Goal: Transaction & Acquisition: Purchase product/service

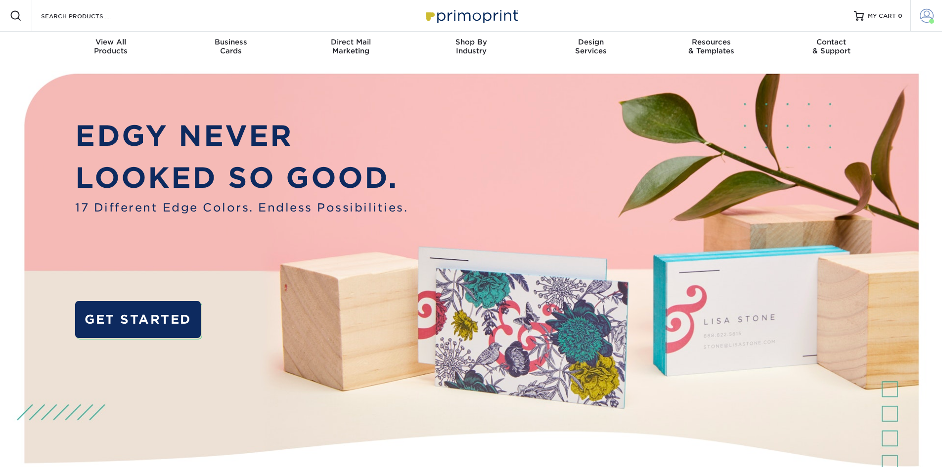
click at [930, 21] on span at bounding box center [931, 21] width 5 height 5
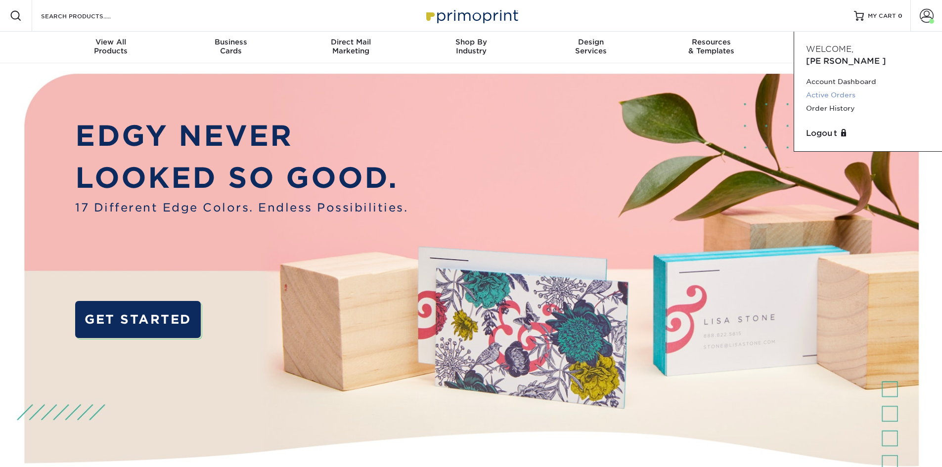
click at [831, 88] on link "Active Orders" at bounding box center [868, 94] width 124 height 13
click at [829, 102] on link "Order History" at bounding box center [868, 108] width 124 height 13
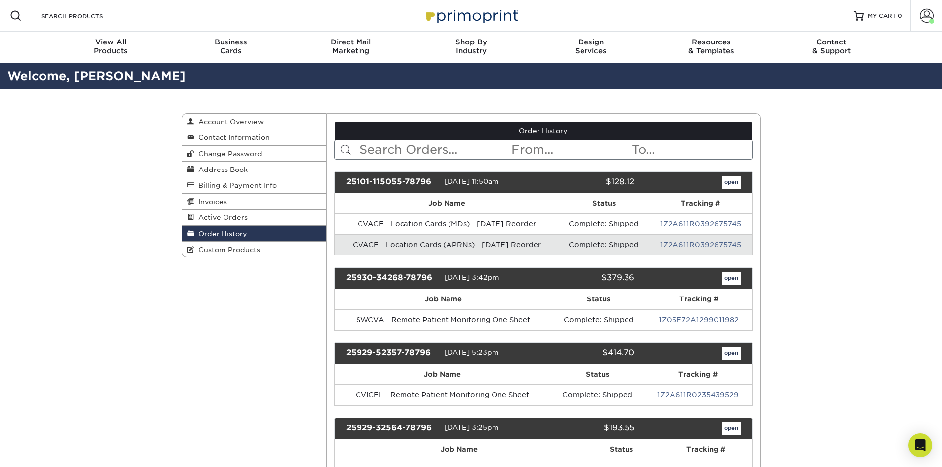
click at [468, 150] on input "text" at bounding box center [434, 149] width 152 height 19
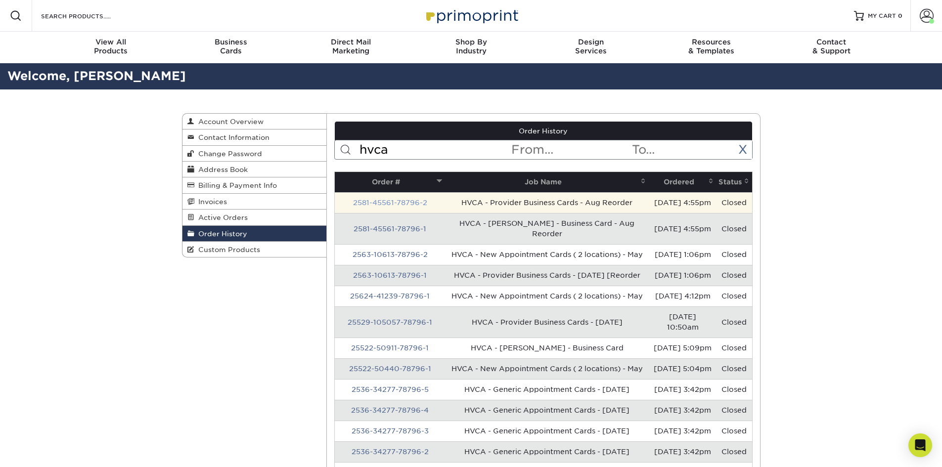
type input "hvca"
click at [399, 200] on link "2581-45561-78796-2" at bounding box center [390, 203] width 74 height 8
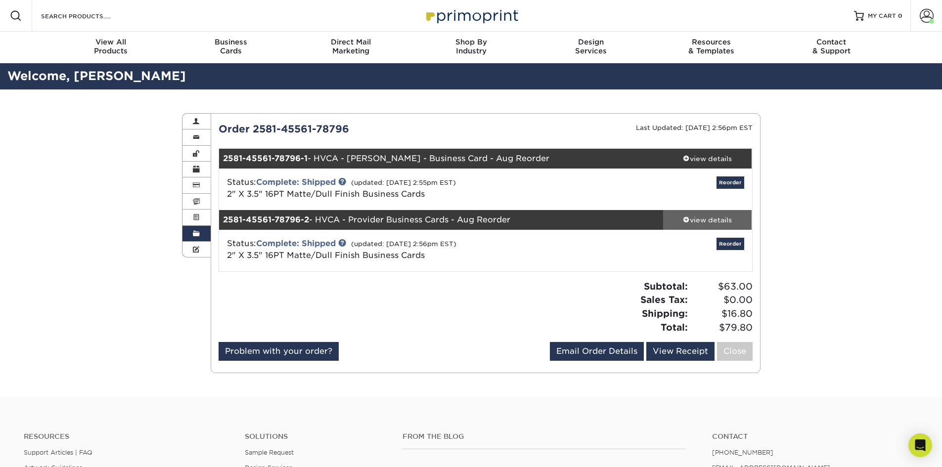
click at [714, 221] on div "view details" at bounding box center [707, 220] width 89 height 10
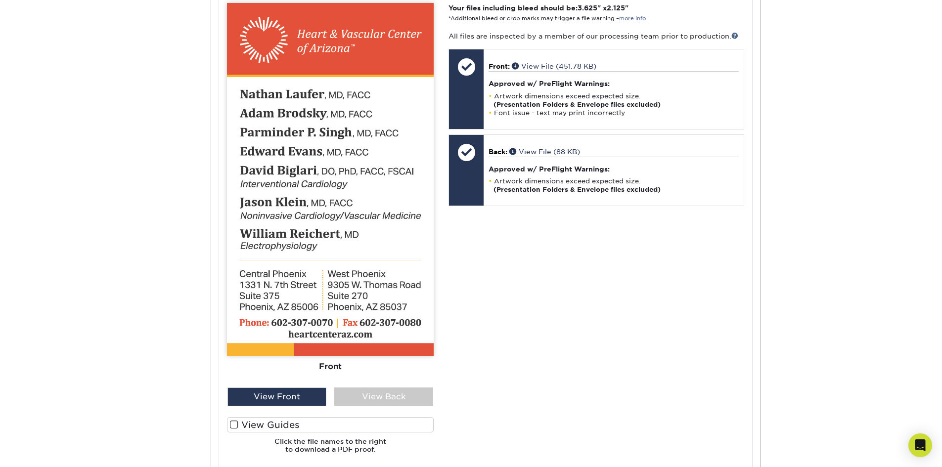
scroll to position [544, 0]
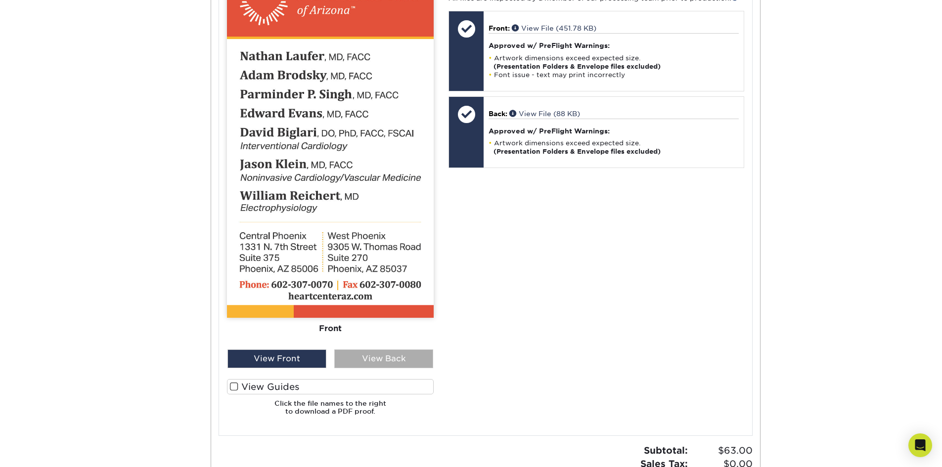
click at [395, 351] on div "View Back" at bounding box center [383, 358] width 99 height 19
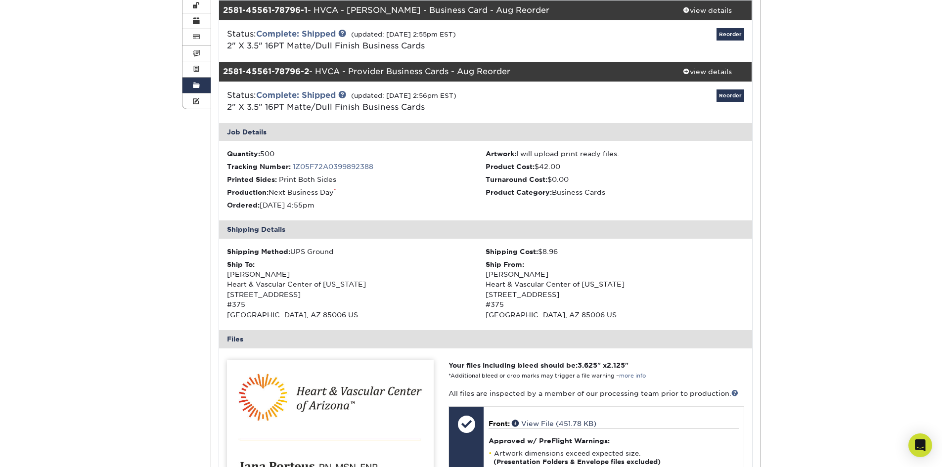
scroll to position [0, 0]
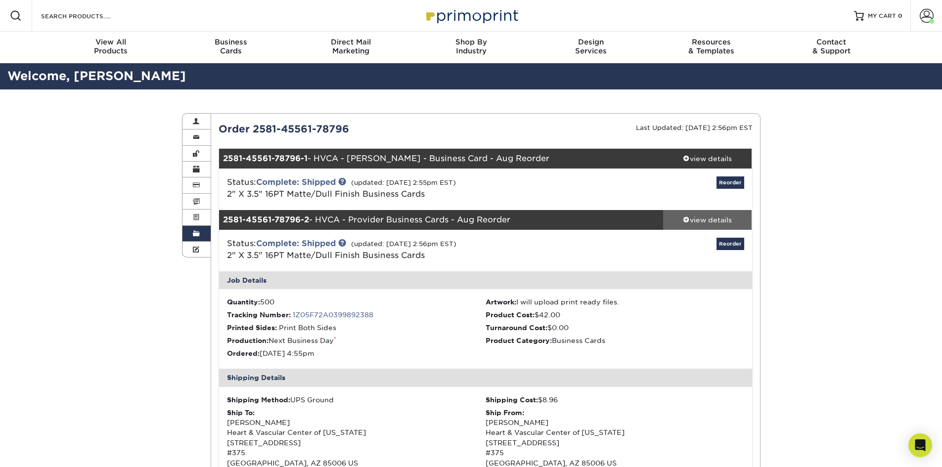
click at [713, 220] on div "view details" at bounding box center [707, 220] width 89 height 10
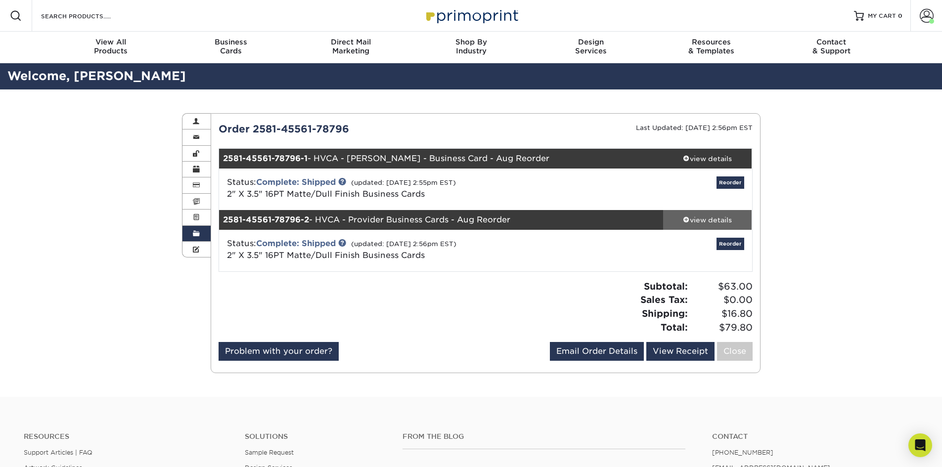
click at [695, 218] on div "view details" at bounding box center [707, 220] width 89 height 10
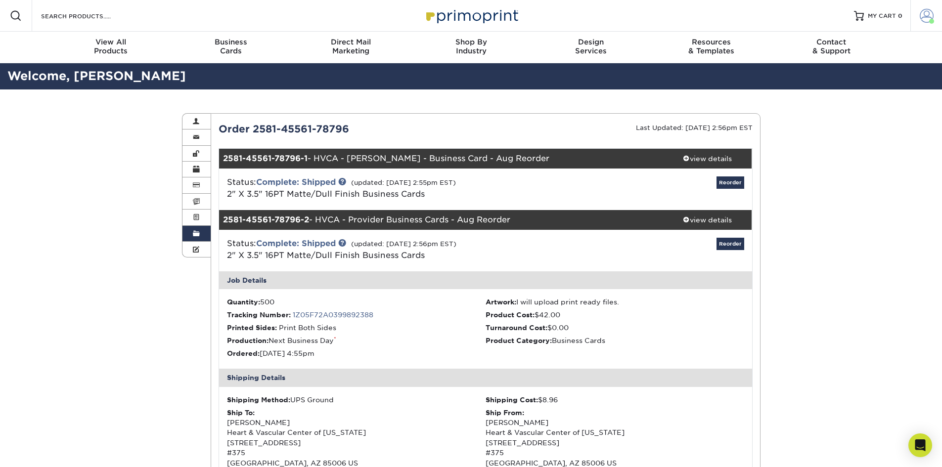
click at [921, 11] on span at bounding box center [926, 16] width 14 height 14
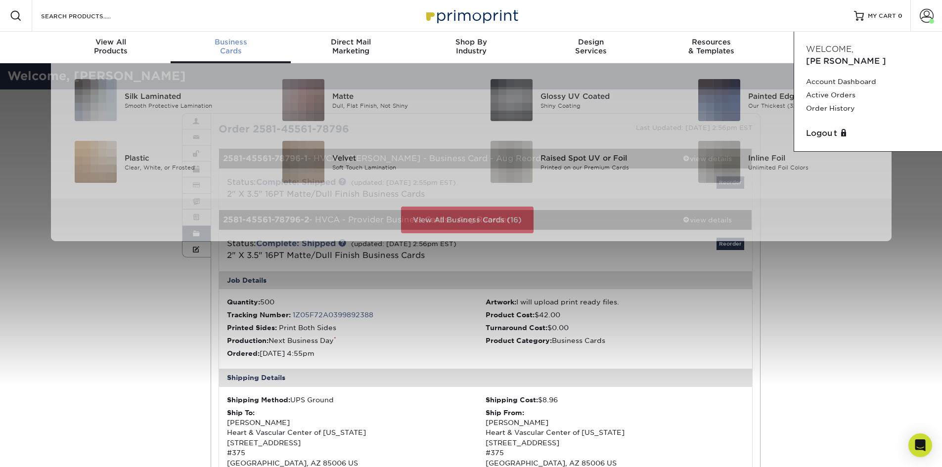
click at [243, 45] on span "Business" at bounding box center [231, 42] width 120 height 9
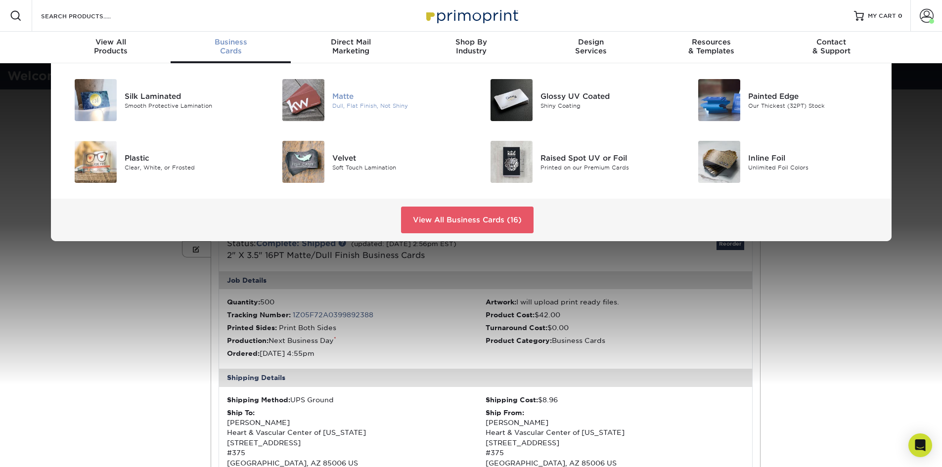
click at [389, 103] on div "Dull, Flat Finish, Not Shiny" at bounding box center [397, 105] width 131 height 8
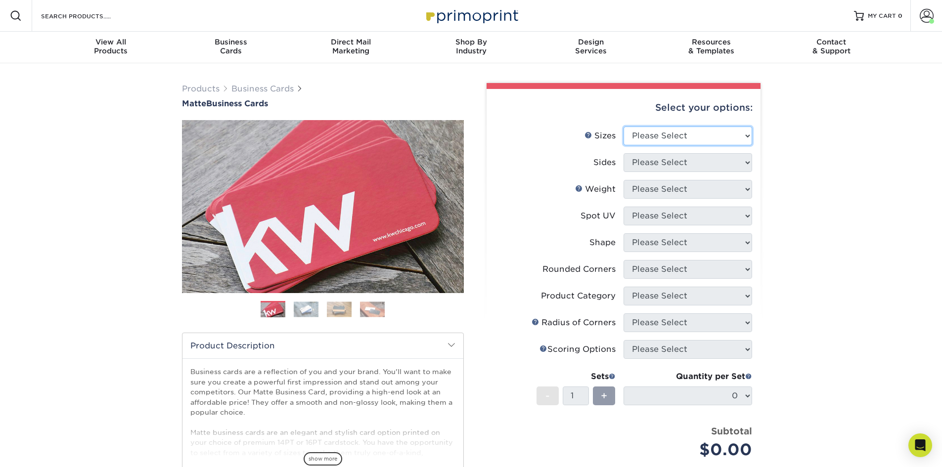
click at [677, 137] on select "Please Select 1.5" x 3.5" - Mini 1.75" x 3.5" - Mini 2" x 2" - Square 2" x 3" -…" at bounding box center [687, 136] width 129 height 19
select select "2.00x3.50"
click at [623, 127] on select "Please Select 1.5" x 3.5" - Mini 1.75" x 3.5" - Mini 2" x 2" - Square 2" x 3" -…" at bounding box center [687, 136] width 129 height 19
click at [654, 166] on select "Please Select Print Both Sides Print Front Only" at bounding box center [687, 162] width 129 height 19
select select "13abbda7-1d64-4f25-8bb2-c179b224825d"
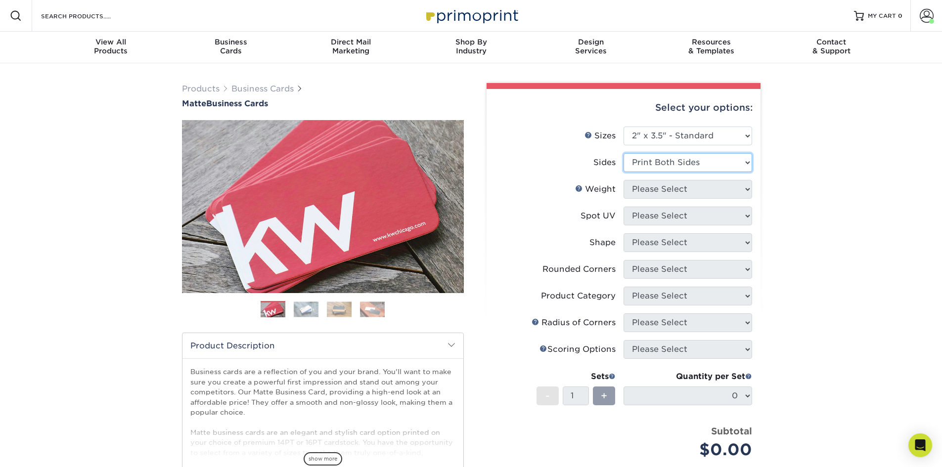
click at [623, 153] on select "Please Select Print Both Sides Print Front Only" at bounding box center [687, 162] width 129 height 19
click at [655, 193] on select "Please Select 16PT 14PT" at bounding box center [687, 189] width 129 height 19
select select "16PT"
click at [623, 180] on select "Please Select 16PT 14PT" at bounding box center [687, 189] width 129 height 19
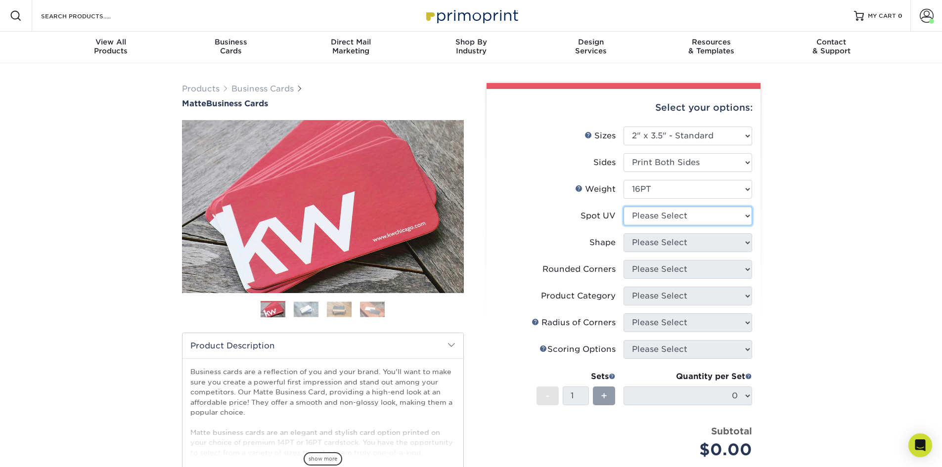
click at [654, 216] on select "Please Select No Spot UV Front and Back (Both Sides) Front Only Back Only" at bounding box center [687, 216] width 129 height 19
select select "3"
click at [623, 207] on select "Please Select No Spot UV Front and Back (Both Sides) Front Only Back Only" at bounding box center [687, 216] width 129 height 19
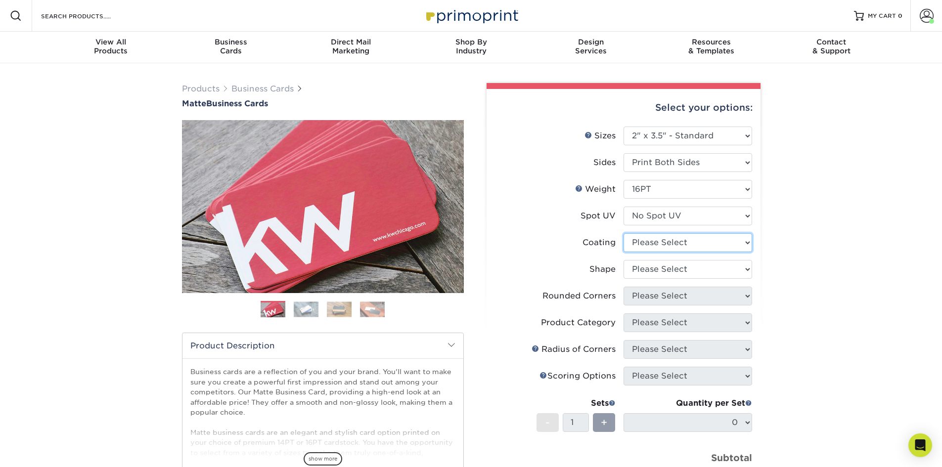
click at [655, 241] on select at bounding box center [687, 242] width 129 height 19
select select "121bb7b5-3b4d-429f-bd8d-bbf80e953313"
click at [623, 233] on select at bounding box center [687, 242] width 129 height 19
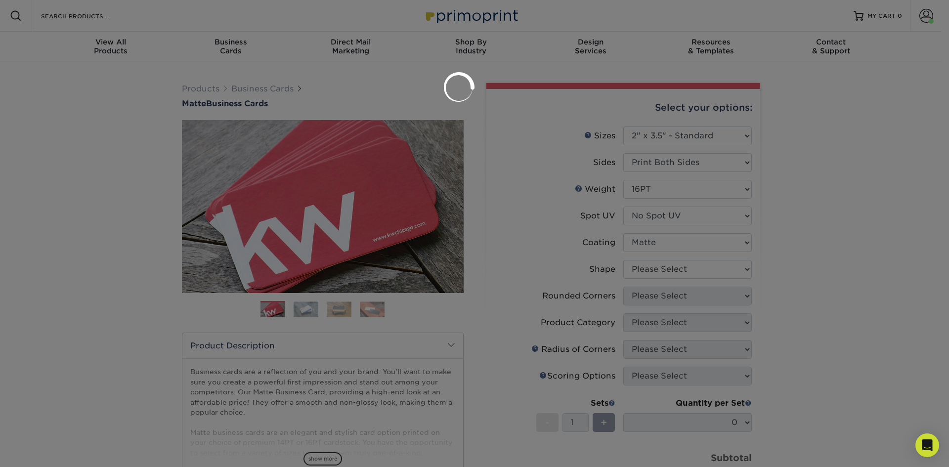
click at [655, 271] on div at bounding box center [474, 233] width 949 height 467
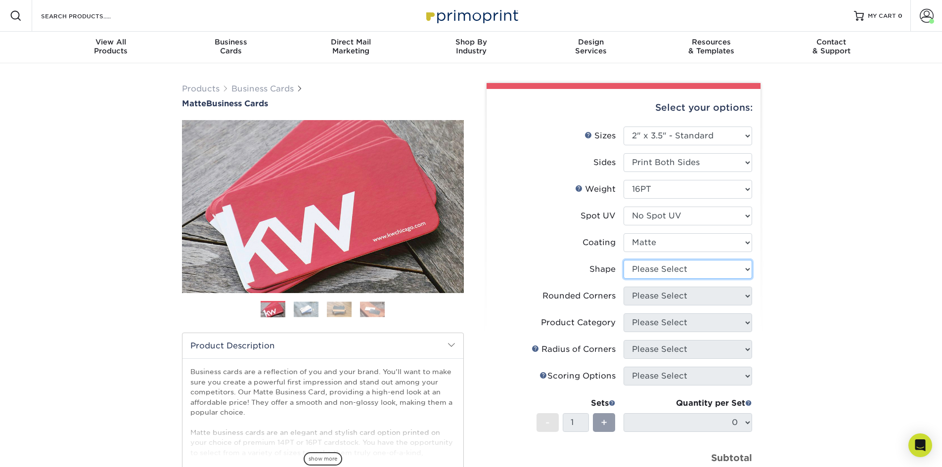
click at [639, 277] on select "Please Select Standard Oval" at bounding box center [687, 269] width 129 height 19
select select "standard"
click at [623, 260] on select "Please Select Standard Oval" at bounding box center [687, 269] width 129 height 19
click at [643, 296] on select "Please Select Yes - Round 2 Corners Yes - Round 4 Corners No" at bounding box center [687, 296] width 129 height 19
select select "0"
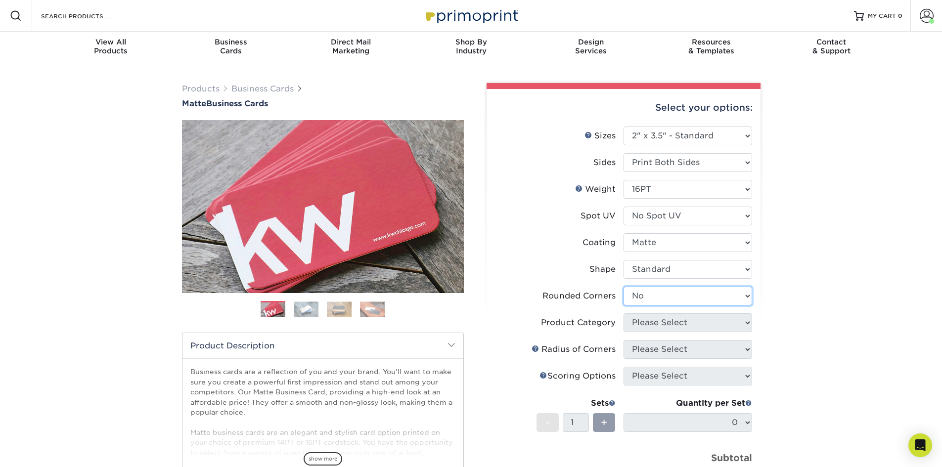
click at [623, 287] on select "Please Select Yes - Round 2 Corners Yes - Round 4 Corners No" at bounding box center [687, 296] width 129 height 19
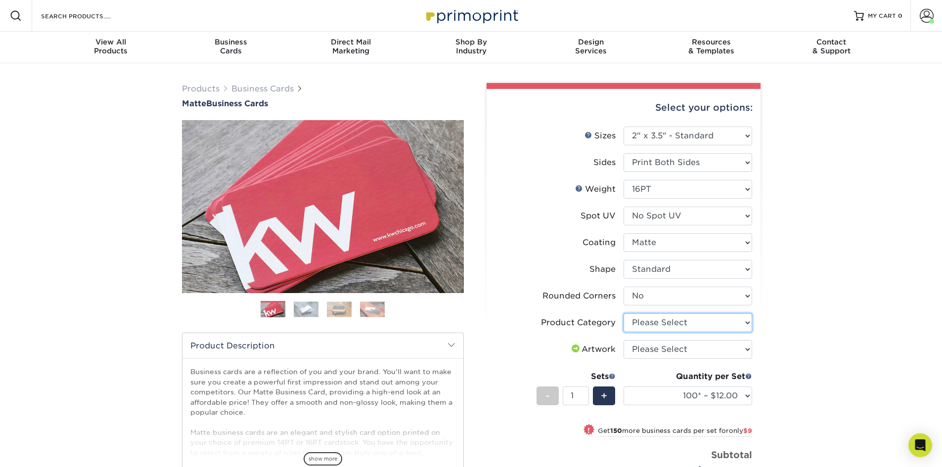
click at [712, 319] on select "Please Select Business Cards" at bounding box center [687, 322] width 129 height 19
select select "3b5148f1-0588-4f88-a218-97bcfdce65c1"
click at [623, 313] on select "Please Select Business Cards" at bounding box center [687, 322] width 129 height 19
click at [673, 352] on select "Please Select I will upload files I need a design - $100" at bounding box center [687, 349] width 129 height 19
select select "upload"
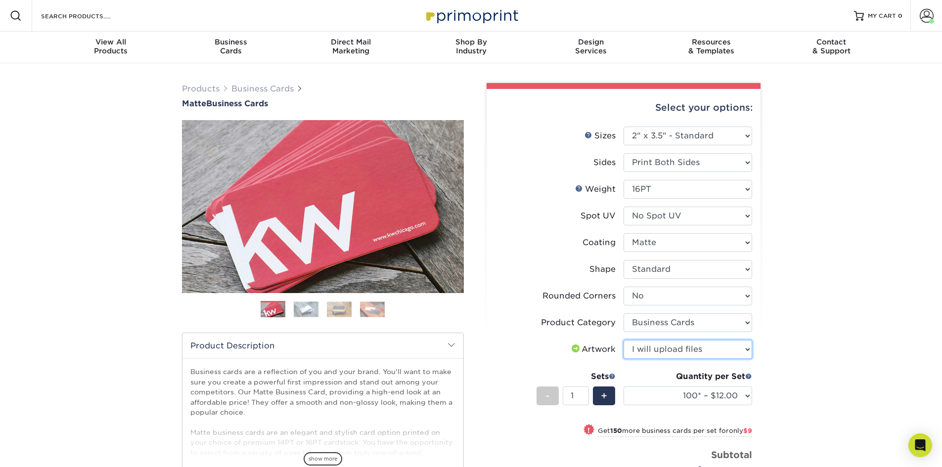
click at [623, 340] on select "Please Select I will upload files I need a design - $100" at bounding box center [687, 349] width 129 height 19
click at [725, 393] on select "100* – $12.00 250* – $21.00 500 – $42.00 1000 – $53.00 2500 – $95.00 5000 – $18…" at bounding box center [687, 396] width 129 height 19
select select "500 – $42.00"
click at [623, 387] on select "100* – $12.00 250* – $21.00 500 – $42.00 1000 – $53.00 2500 – $95.00 5000 – $18…" at bounding box center [687, 396] width 129 height 19
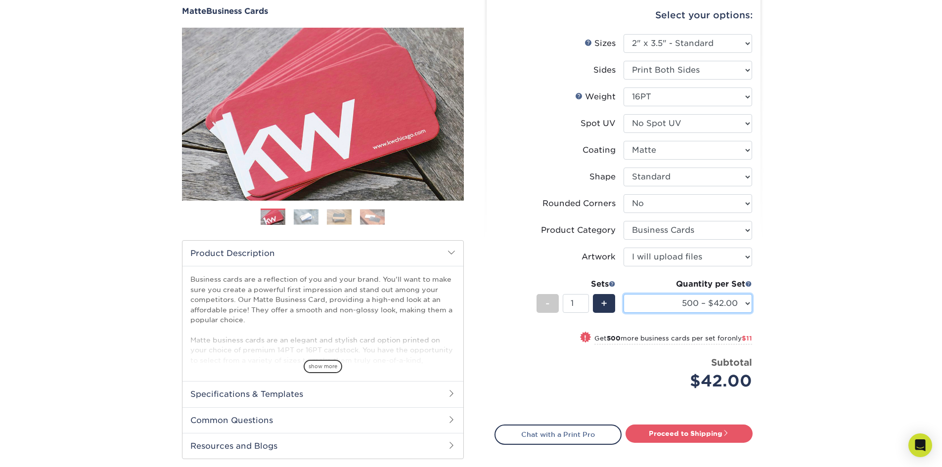
scroll to position [99, 0]
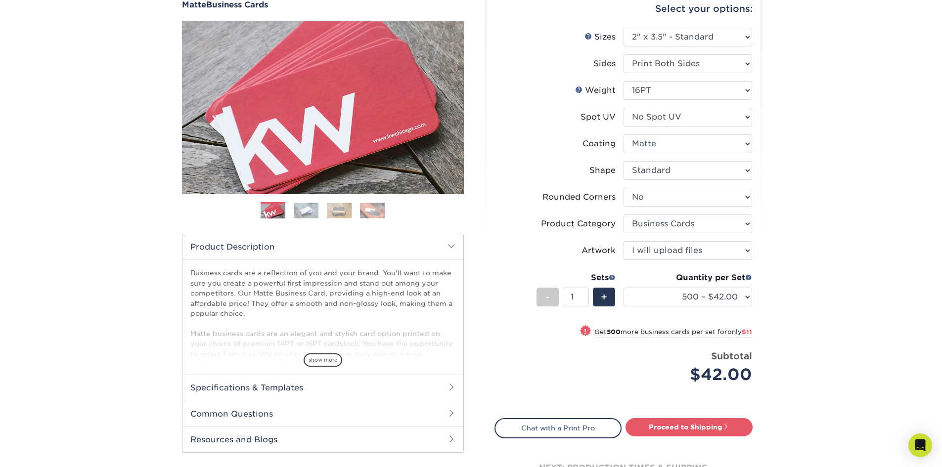
click at [823, 330] on div "Products Business Cards Matte Business Cards Previous Next 100 $ 9" at bounding box center [471, 248] width 942 height 569
click at [725, 427] on span at bounding box center [725, 426] width 7 height 7
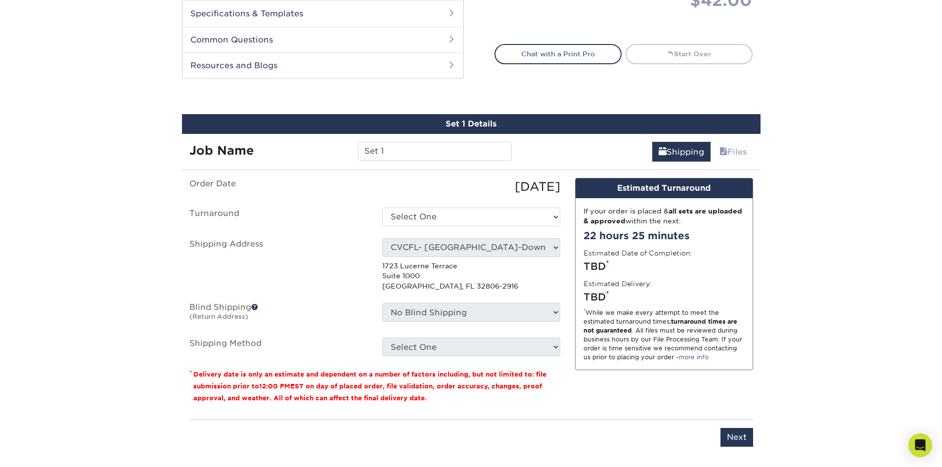
scroll to position [544, 0]
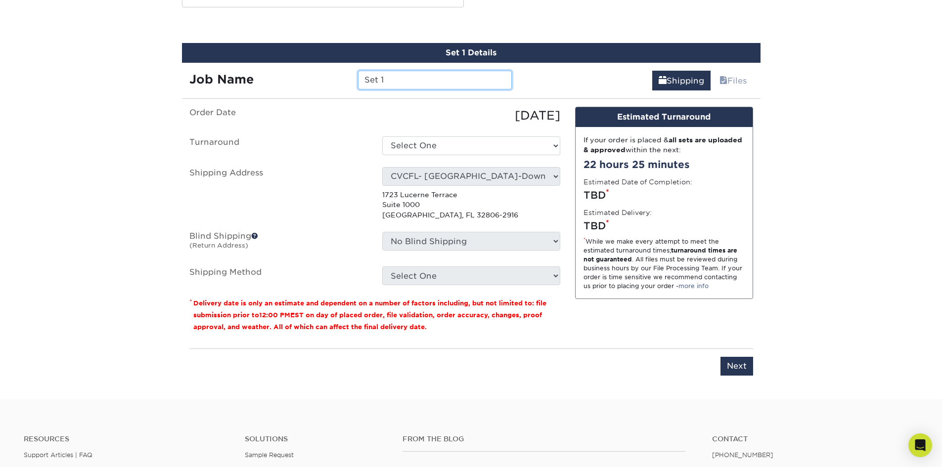
click at [394, 87] on input "Set 1" at bounding box center [435, 80] width 154 height 19
click at [393, 87] on input "Set 1" at bounding box center [435, 80] width 154 height 19
type input "HVCA - Business Car Reorder - [DATE]"
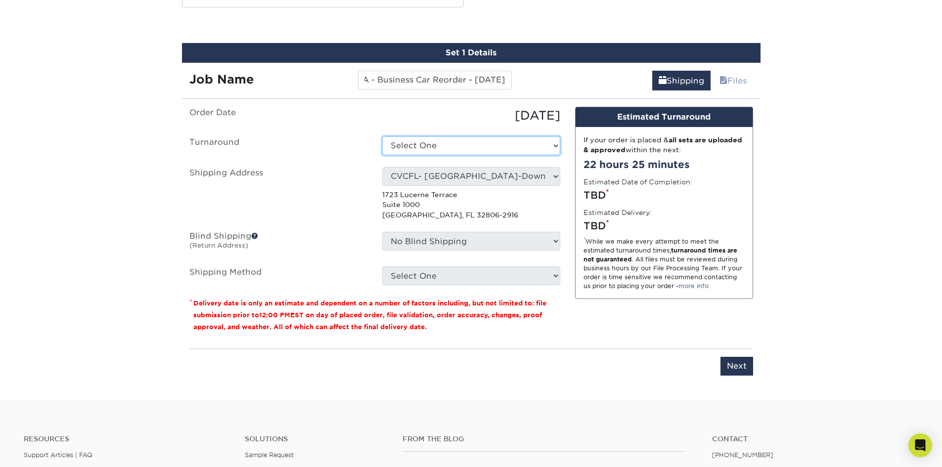
click at [419, 141] on select "Select One 2-4 Business Days 2 Day Next Business Day" at bounding box center [471, 145] width 178 height 19
select select "537feecc-bbf3-4c5a-82cb-a8dbf54f53c4"
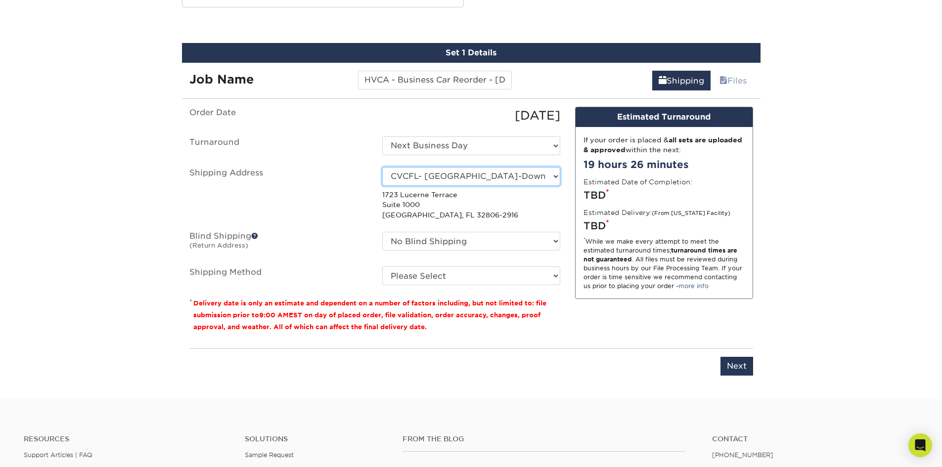
click at [432, 171] on select "Select One Lauryn Matthews AAP Conference - Advance Warehouse Acacia Crawford A…" at bounding box center [471, 176] width 178 height 19
select select "278270"
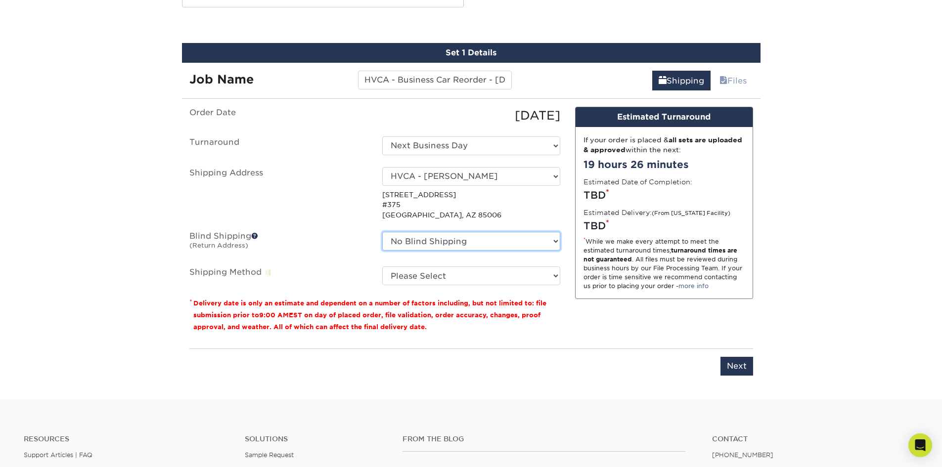
click at [459, 241] on select "No Blind Shipping Lauryn Matthews AAP Conference - Advance Warehouse Acacia Cra…" at bounding box center [471, 241] width 178 height 19
select select "278270"
click at [382, 232] on select "No Blind Shipping Lauryn Matthews AAP Conference - Advance Warehouse Acacia Cra…" at bounding box center [471, 241] width 178 height 19
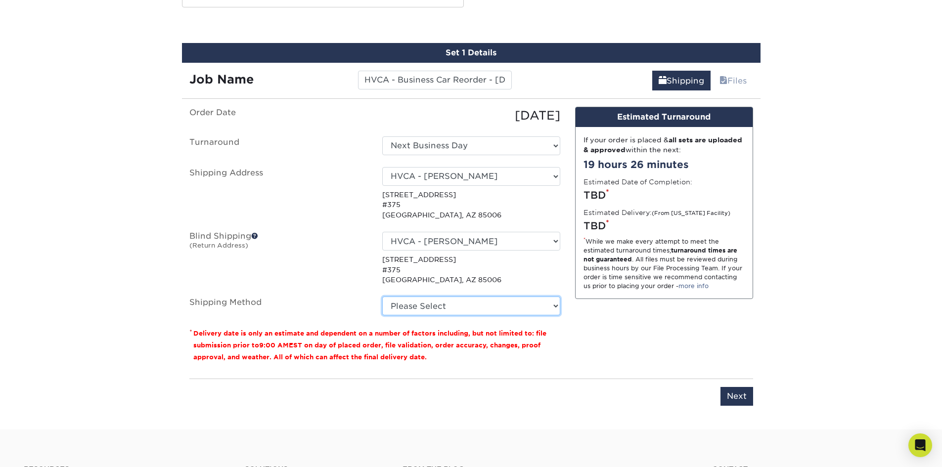
click at [454, 299] on select "Please Select Ground Shipping (+$8.96) 3 Day Shipping Service (+$15.34) 2 Day A…" at bounding box center [471, 306] width 178 height 19
select select "03"
click at [382, 297] on select "Please Select Ground Shipping (+$8.96) 3 Day Shipping Service (+$15.34) 2 Day A…" at bounding box center [471, 306] width 178 height 19
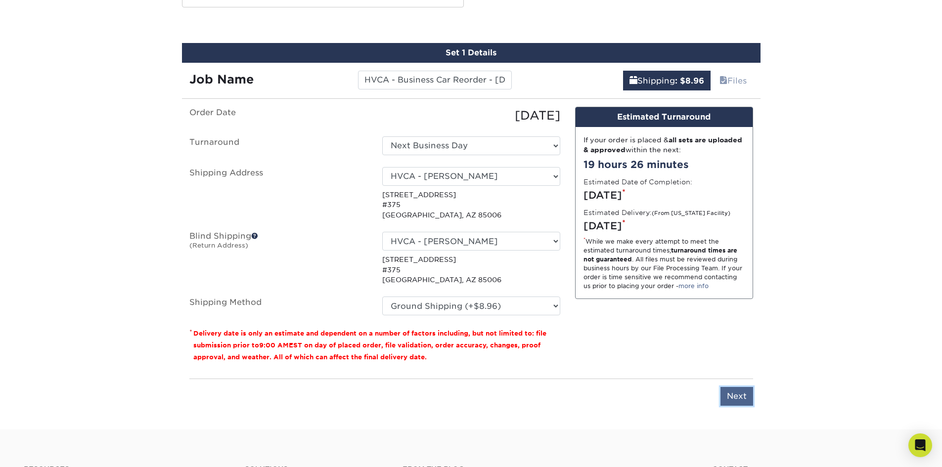
click at [746, 400] on input "Next" at bounding box center [736, 396] width 33 height 19
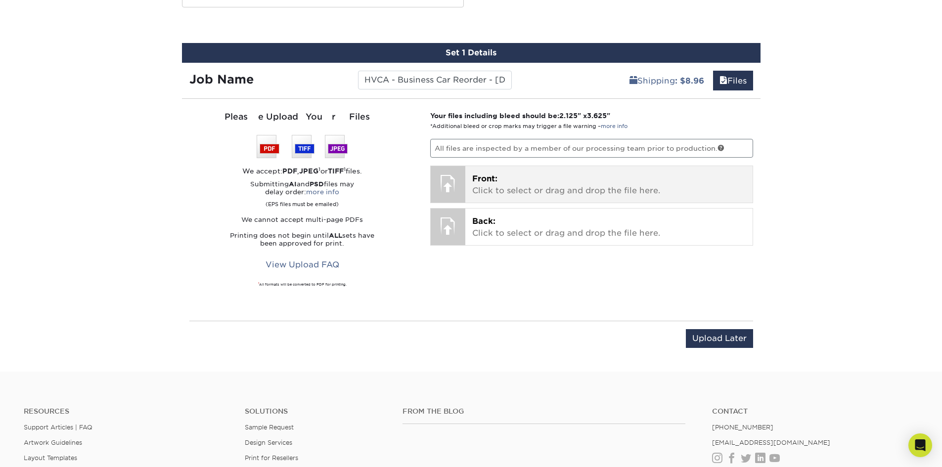
click at [528, 176] on p "Front: Click to select or drag and drop the file here." at bounding box center [608, 185] width 273 height 24
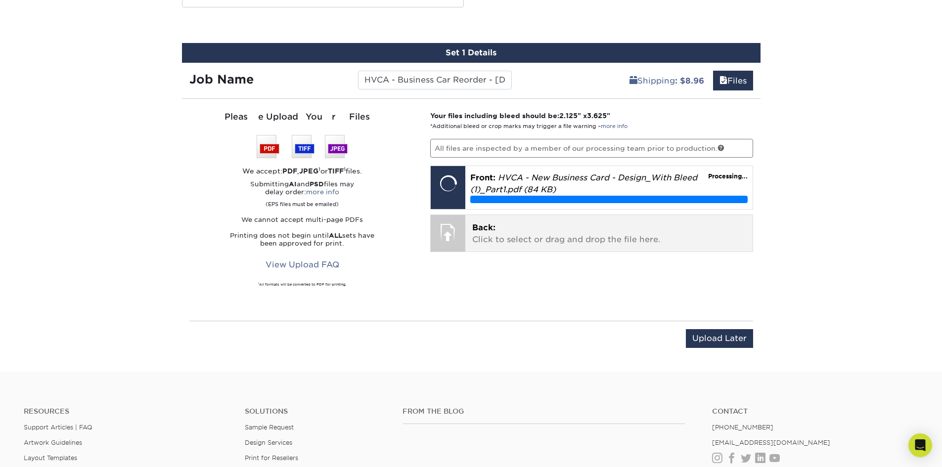
click at [537, 229] on p "Back: Click to select or drag and drop the file here." at bounding box center [608, 234] width 273 height 24
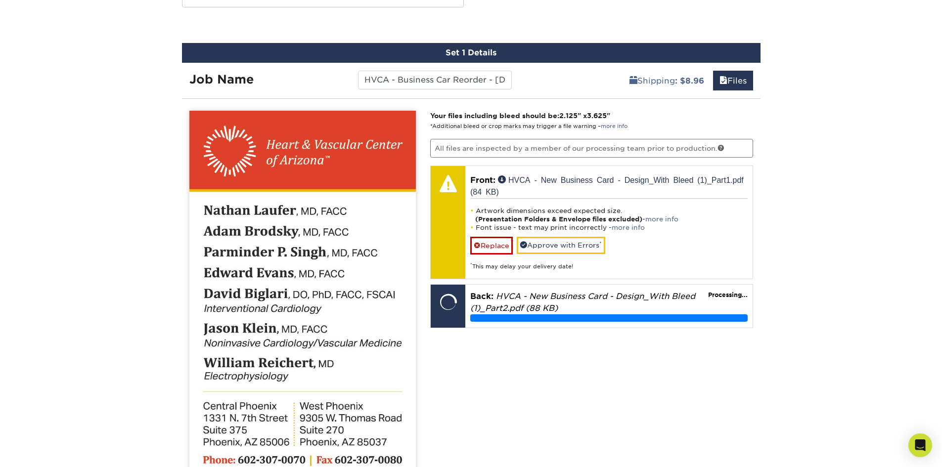
scroll to position [594, 0]
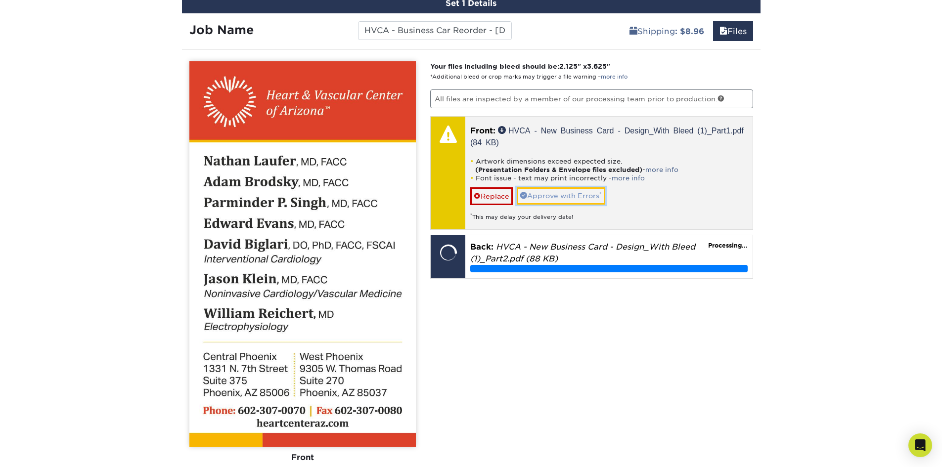
click at [602, 196] on sup "*" at bounding box center [600, 194] width 2 height 6
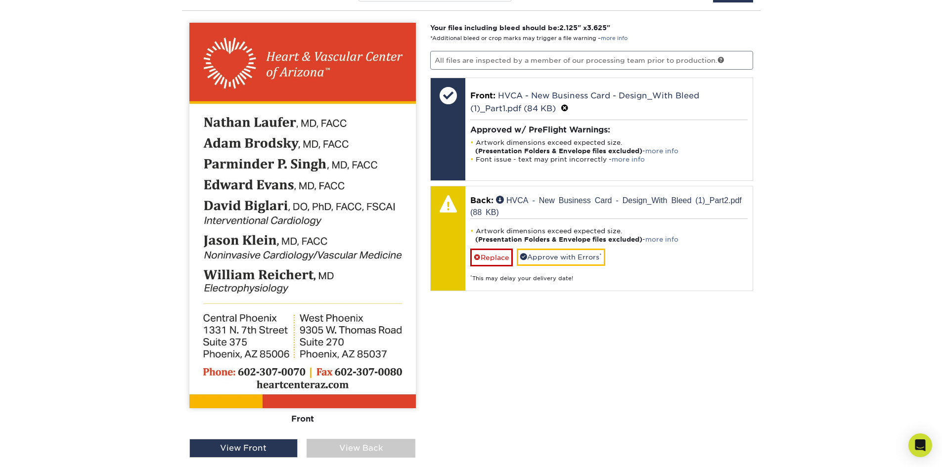
scroll to position [693, 0]
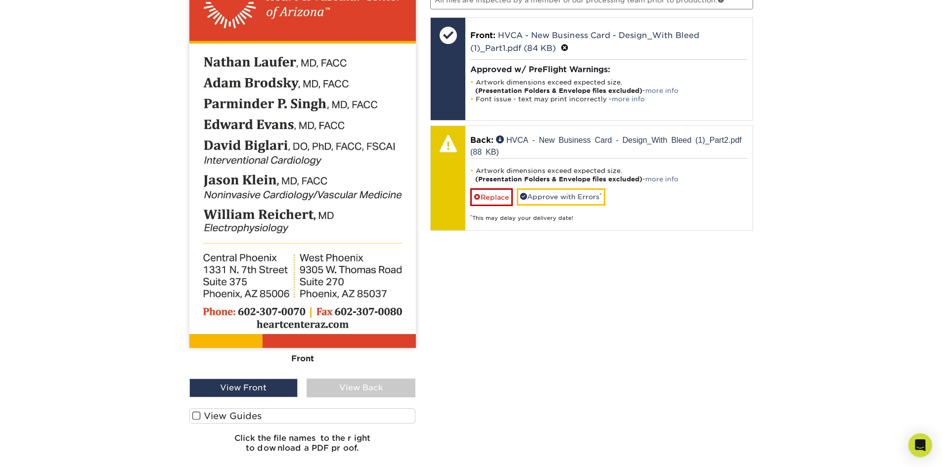
click at [368, 382] on div "View Back" at bounding box center [360, 388] width 109 height 19
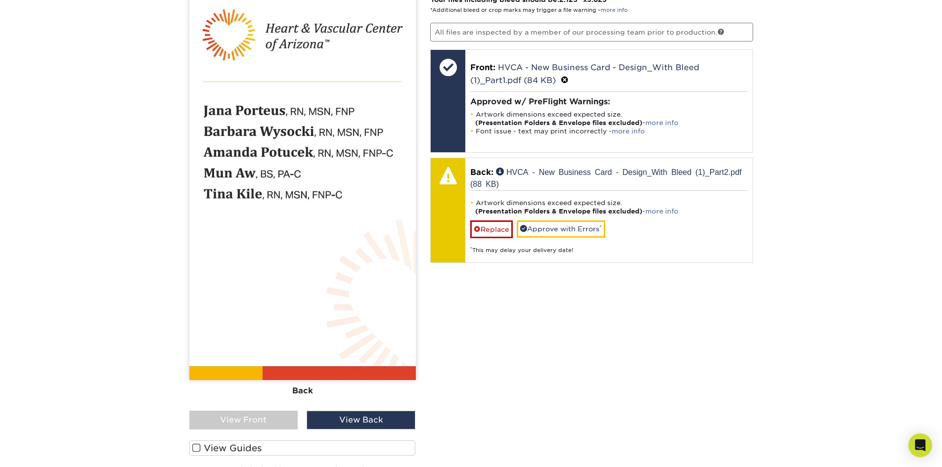
scroll to position [643, 0]
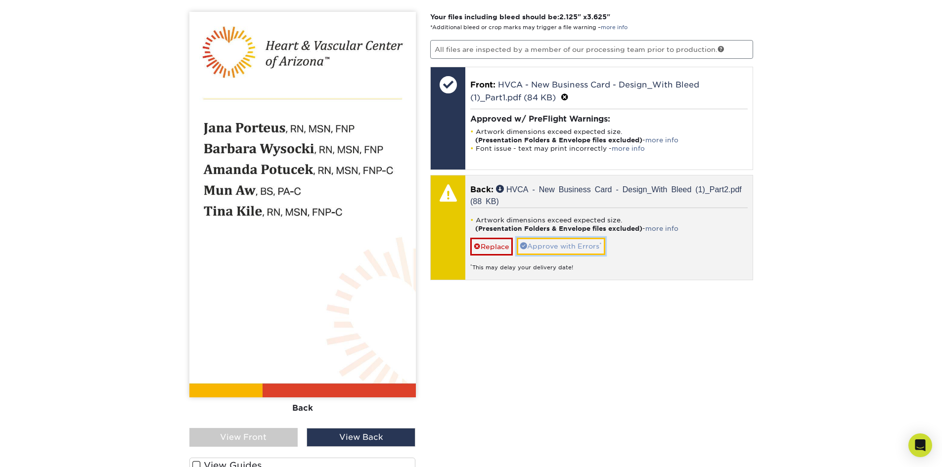
click at [565, 243] on link "Approve with Errors *" at bounding box center [561, 246] width 88 height 17
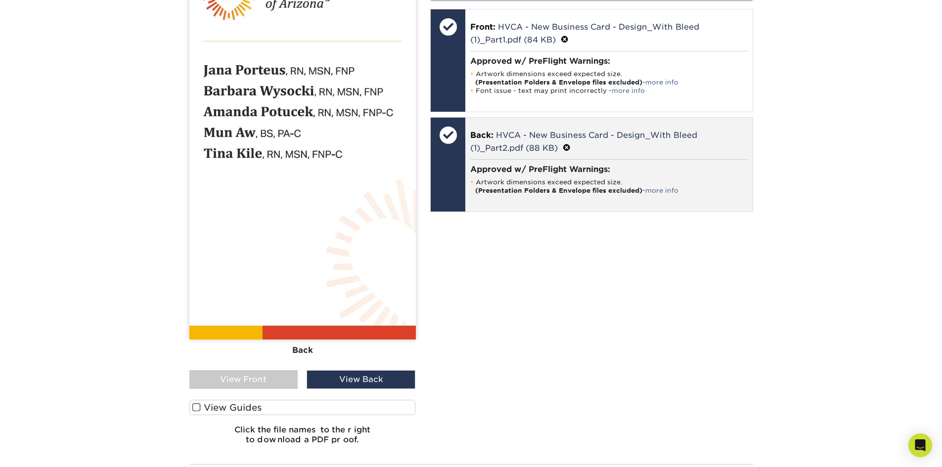
scroll to position [791, 0]
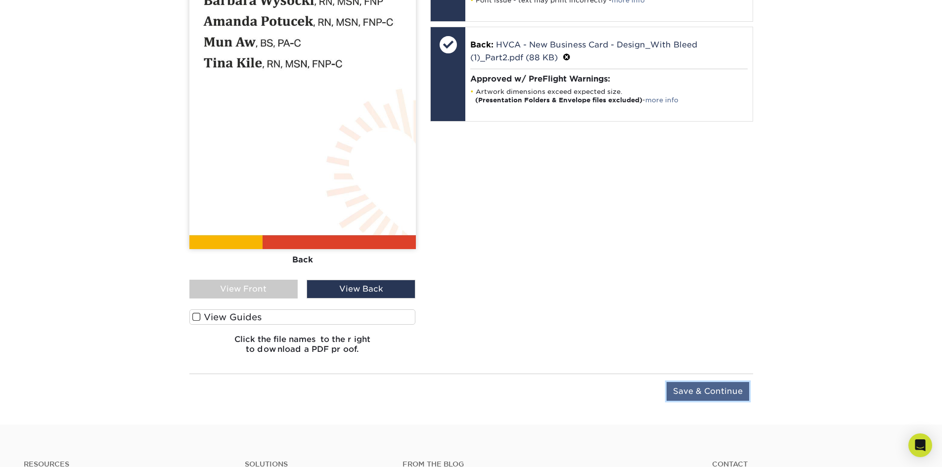
click at [695, 389] on input "Save & Continue" at bounding box center [707, 391] width 83 height 19
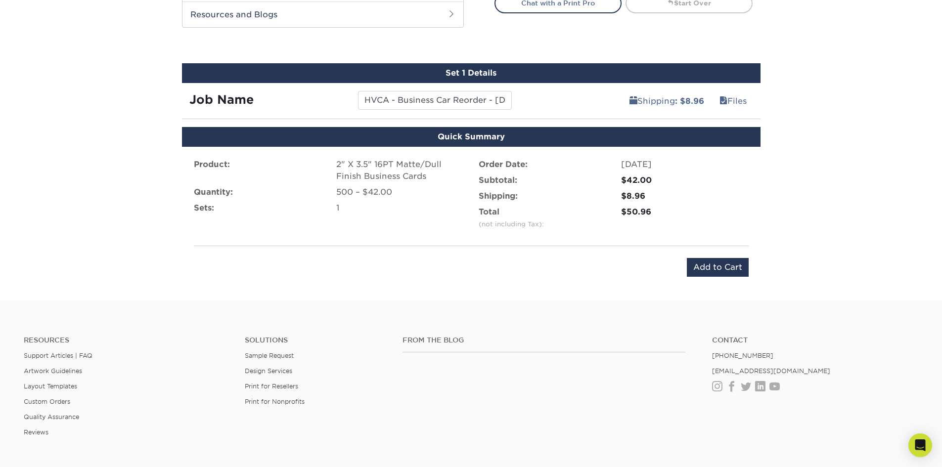
scroll to position [498, 0]
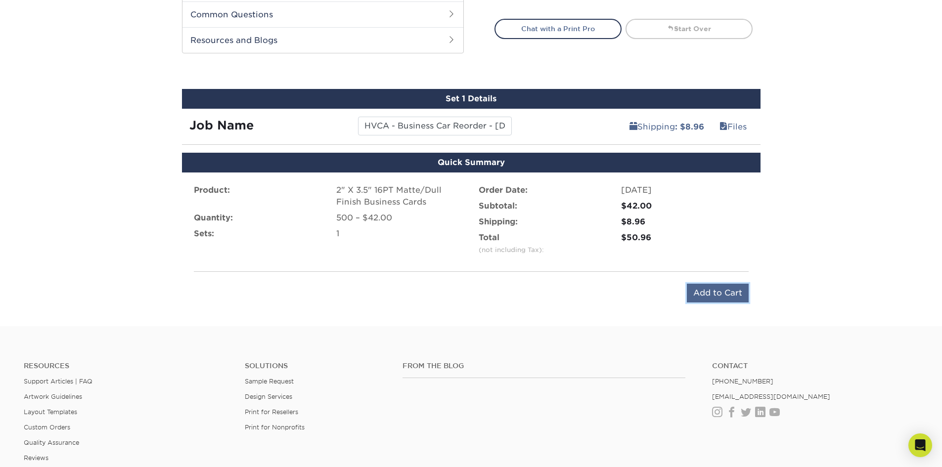
click at [725, 289] on input "Add to Cart" at bounding box center [718, 293] width 62 height 19
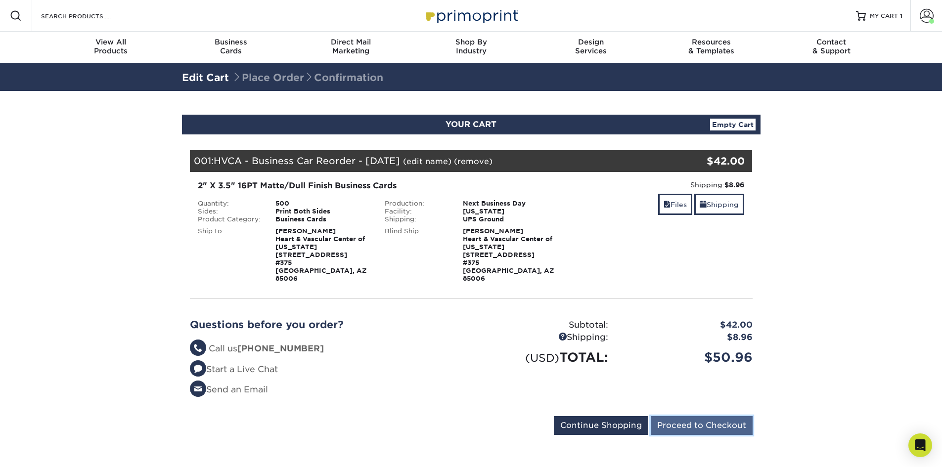
click at [692, 416] on input "Proceed to Checkout" at bounding box center [702, 425] width 102 height 19
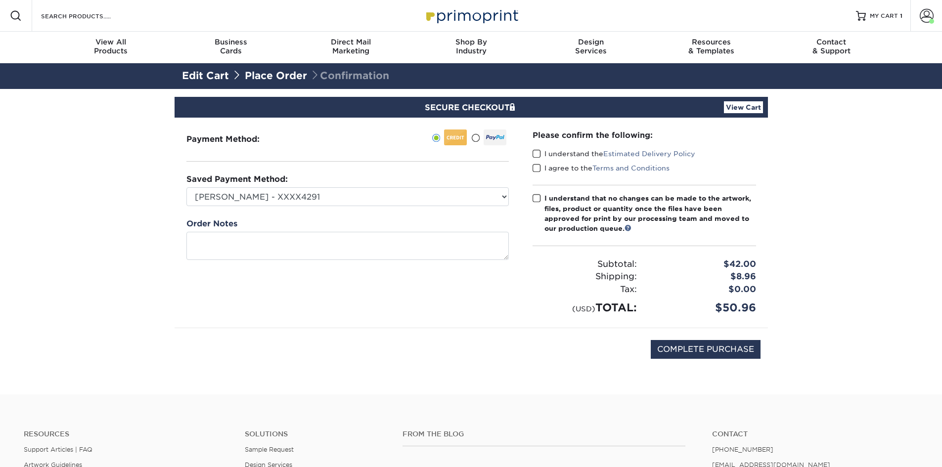
click at [540, 154] on span at bounding box center [536, 153] width 8 height 9
click at [0, 0] on input "I understand the Estimated Delivery Policy" at bounding box center [0, 0] width 0 height 0
click at [539, 171] on span at bounding box center [536, 168] width 8 height 9
click at [0, 0] on input "I agree to the Terms and Conditions" at bounding box center [0, 0] width 0 height 0
drag, startPoint x: 537, startPoint y: 195, endPoint x: 512, endPoint y: 197, distance: 25.3
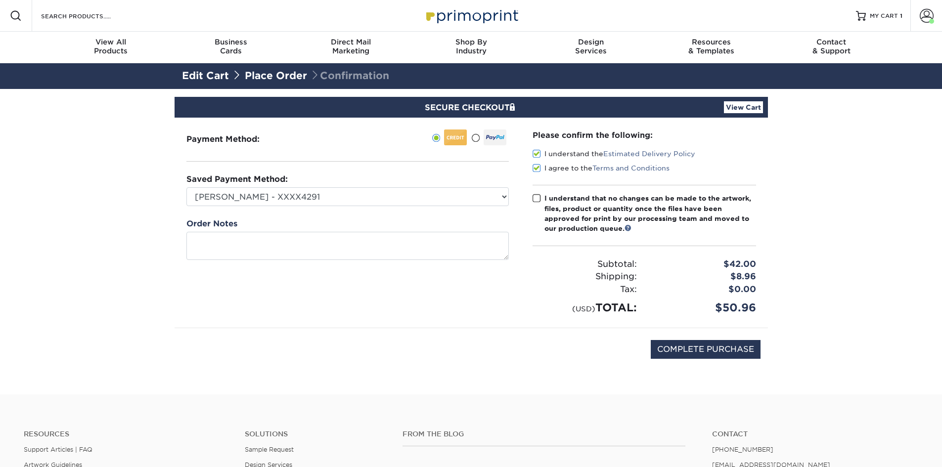
click at [537, 196] on span at bounding box center [536, 198] width 8 height 9
click at [0, 0] on input "I understand that no changes can be made to the artwork, files, product or quan…" at bounding box center [0, 0] width 0 height 0
click at [492, 197] on select "[PERSON_NAME] - XXXX4291 [PERSON_NAME] - 5241 - XXXX5241 [PERSON_NAME] - Backup…" at bounding box center [347, 196] width 322 height 19
select select "73148"
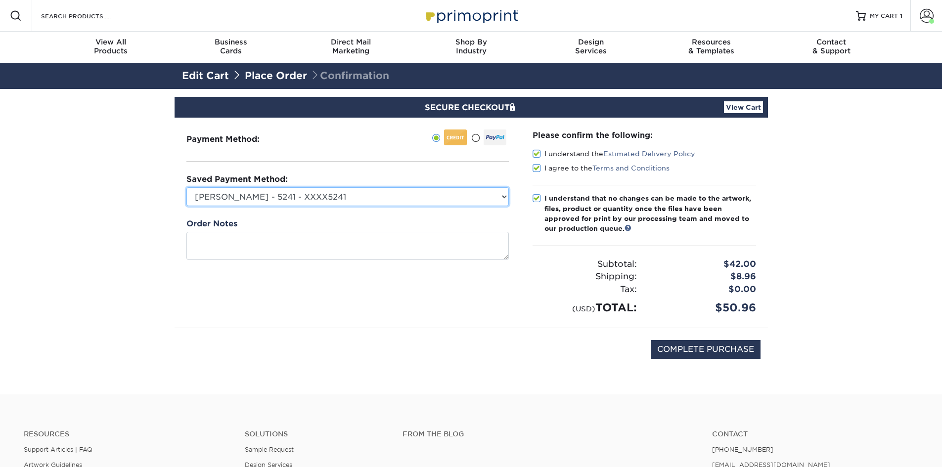
click at [186, 187] on select "[PERSON_NAME] - XXXX4291 [PERSON_NAME] - 5241 - XXXX5241 [PERSON_NAME] - Backup…" at bounding box center [347, 196] width 322 height 19
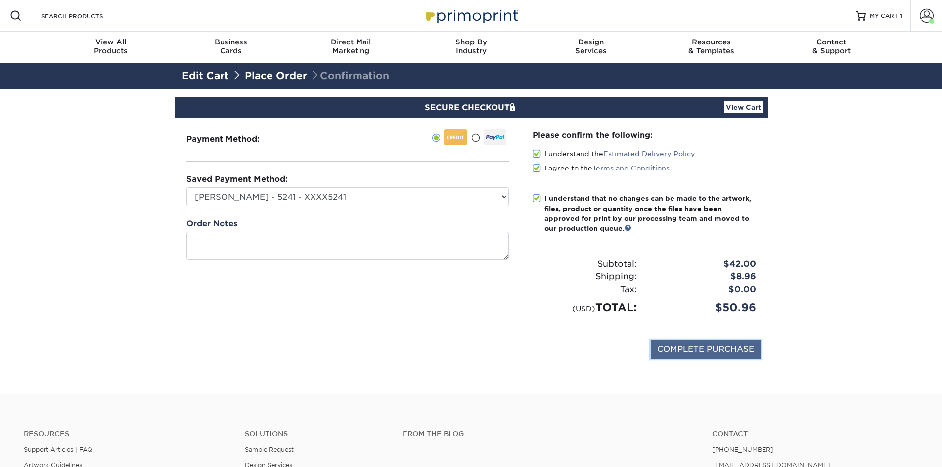
click at [720, 347] on input "COMPLETE PURCHASE" at bounding box center [706, 349] width 110 height 19
type input "PROCESSING, PLEASE WAIT..."
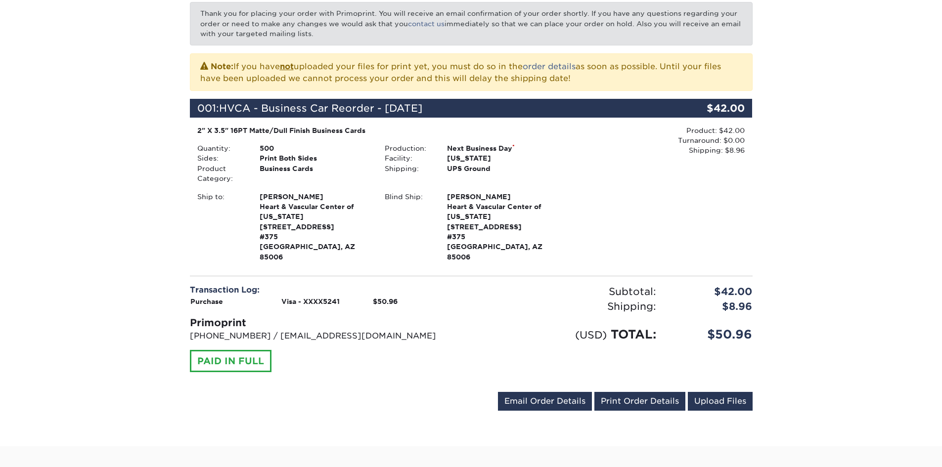
scroll to position [247, 0]
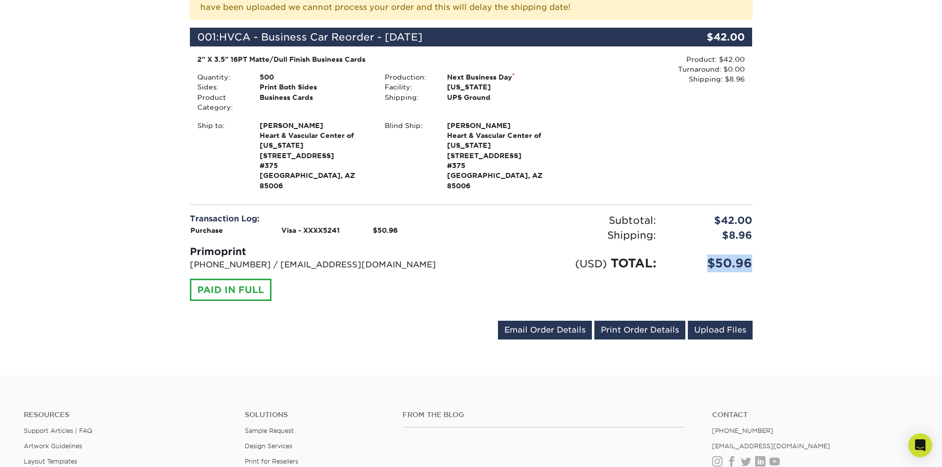
drag, startPoint x: 754, startPoint y: 259, endPoint x: 699, endPoint y: 255, distance: 55.5
click at [699, 255] on div "Your order has been placed! Order #: 251013-13580-78796 [DATE] 1:35pm Go to My …" at bounding box center [470, 108] width 593 height 533
copy div "$50.96"
